Goal: Use online tool/utility

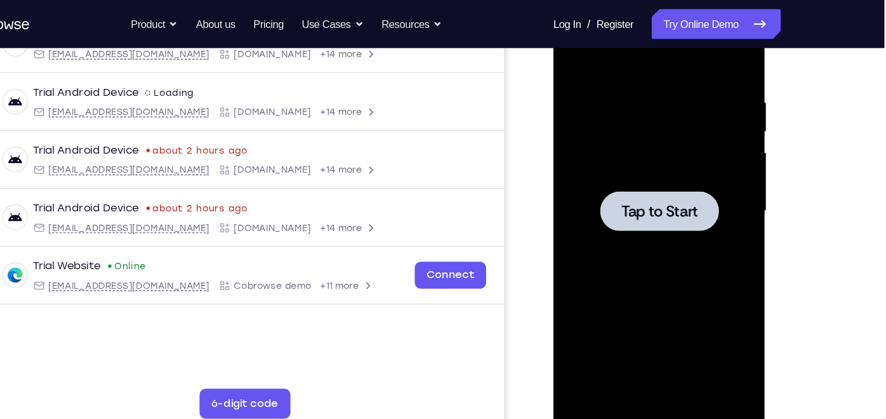
click at [586, 181] on div at bounding box center [643, 176] width 160 height 355
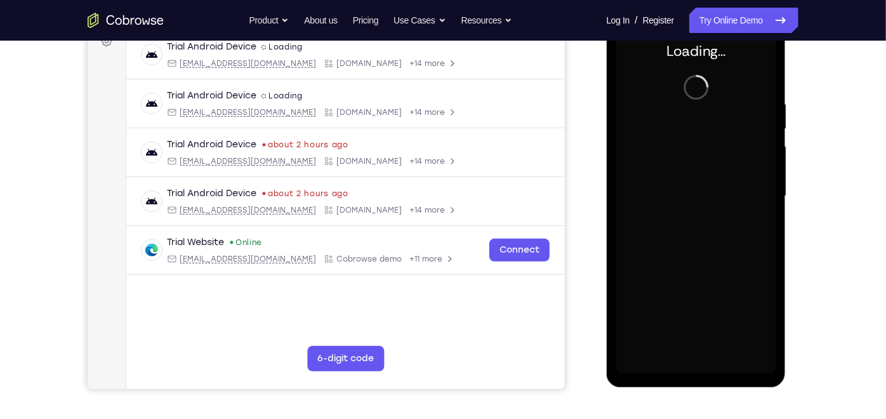
scroll to position [171, 0]
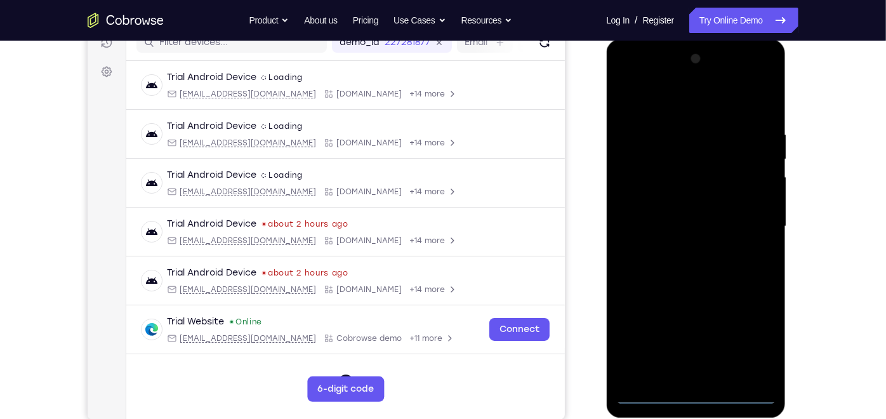
click at [699, 392] on div at bounding box center [695, 225] width 160 height 355
click at [746, 342] on div at bounding box center [695, 225] width 160 height 355
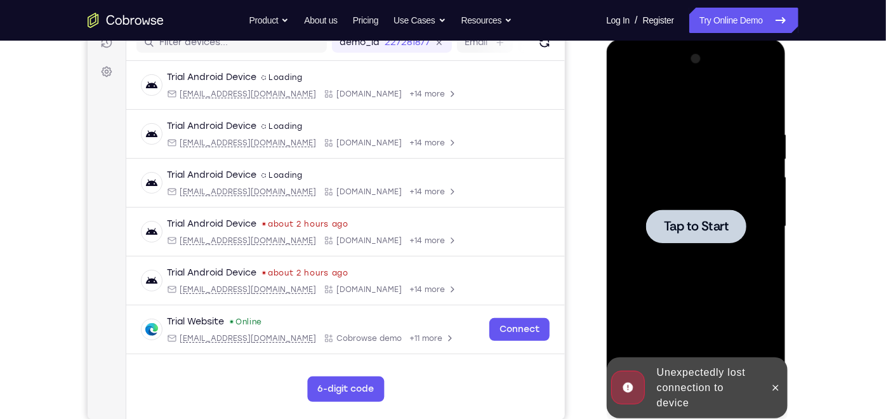
click at [678, 168] on div at bounding box center [695, 225] width 160 height 355
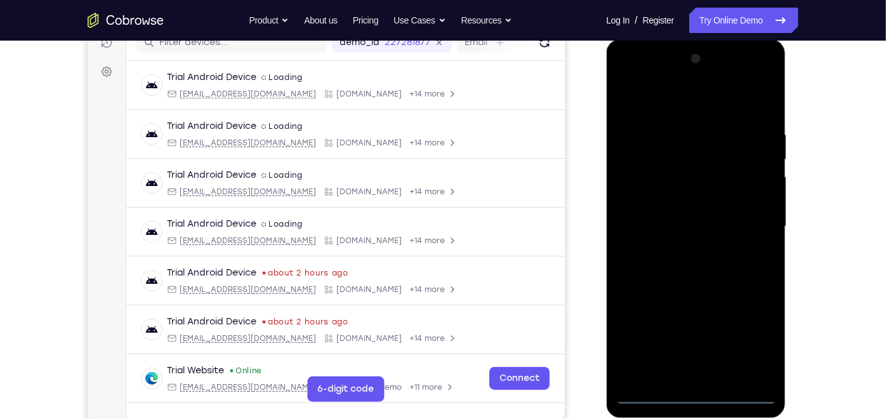
click at [700, 396] on div at bounding box center [695, 225] width 160 height 355
click at [750, 343] on div at bounding box center [695, 225] width 160 height 355
click at [662, 111] on div at bounding box center [695, 225] width 160 height 355
click at [755, 220] on div at bounding box center [695, 225] width 160 height 355
click at [682, 251] on div at bounding box center [695, 225] width 160 height 355
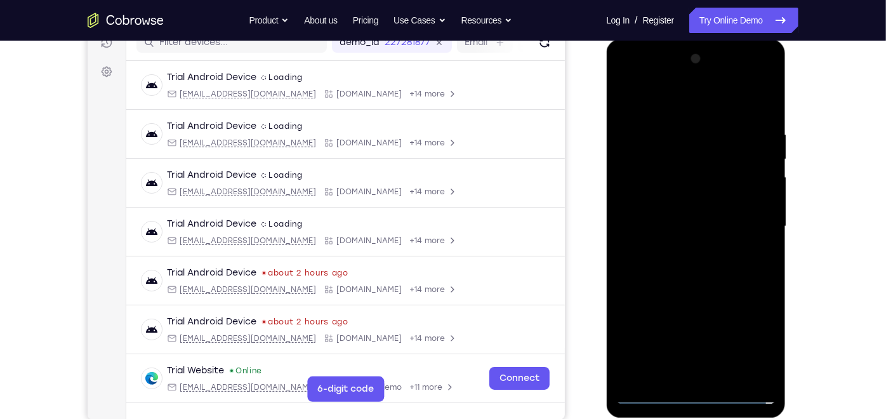
click at [675, 213] on div at bounding box center [695, 225] width 160 height 355
click at [668, 205] on div at bounding box center [695, 225] width 160 height 355
click at [675, 225] on div at bounding box center [695, 225] width 160 height 355
click at [680, 270] on div at bounding box center [695, 225] width 160 height 355
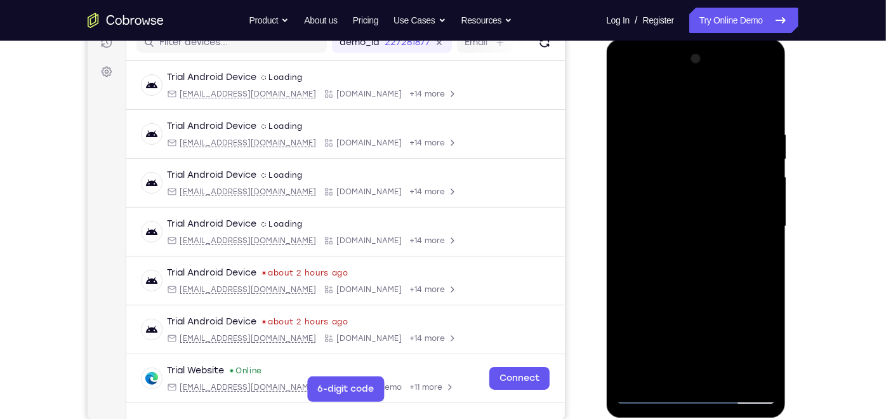
click at [709, 285] on div at bounding box center [695, 225] width 160 height 355
click at [723, 374] on div at bounding box center [695, 225] width 160 height 355
click at [690, 289] on div at bounding box center [695, 225] width 160 height 355
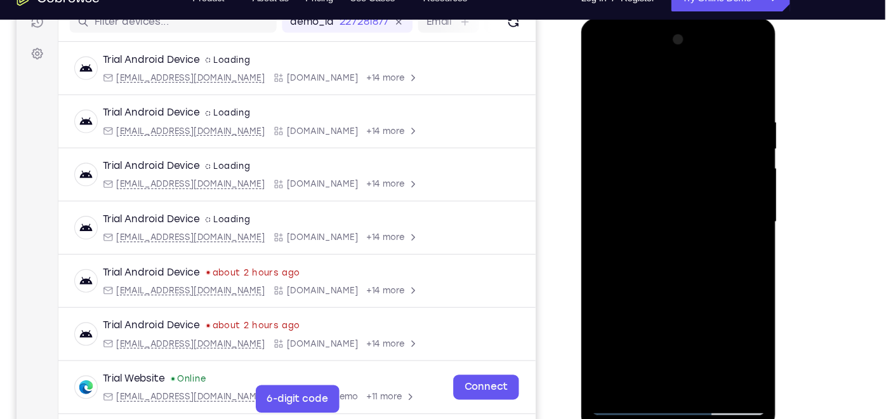
click at [605, 76] on div at bounding box center [670, 204] width 160 height 355
click at [642, 98] on div at bounding box center [670, 204] width 160 height 355
click at [732, 213] on div at bounding box center [670, 204] width 160 height 355
